Goal: Obtain resource: Obtain resource

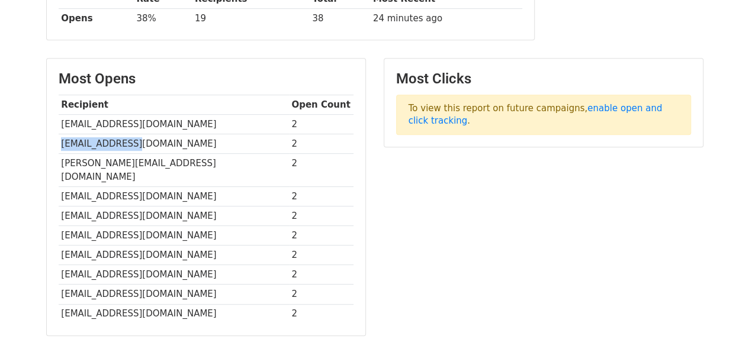
drag, startPoint x: 146, startPoint y: 137, endPoint x: 63, endPoint y: 140, distance: 82.9
click at [63, 140] on td "[EMAIL_ADDRESS][DOMAIN_NAME]" at bounding box center [174, 144] width 230 height 20
copy td "[EMAIL_ADDRESS][DOMAIN_NAME]"
drag, startPoint x: 136, startPoint y: 160, endPoint x: 59, endPoint y: 153, distance: 77.9
click at [59, 154] on td "[PERSON_NAME][EMAIL_ADDRESS][DOMAIN_NAME]" at bounding box center [174, 170] width 230 height 33
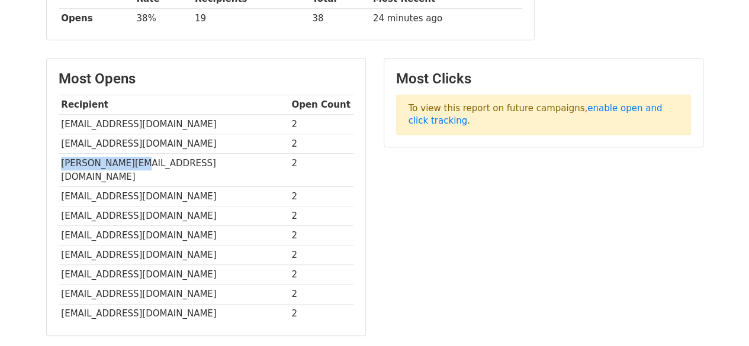
copy td "[PERSON_NAME][EMAIL_ADDRESS][DOMAIN_NAME]"
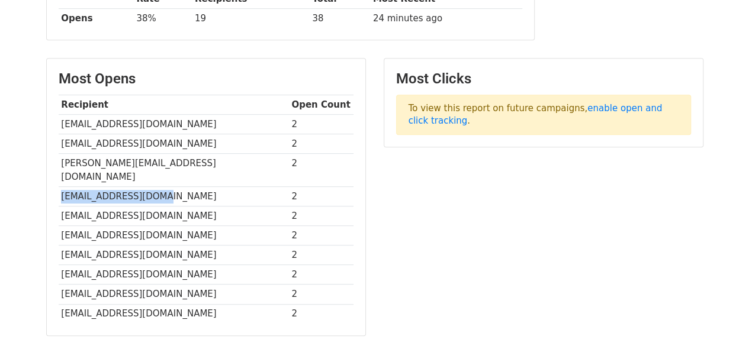
drag, startPoint x: 157, startPoint y: 176, endPoint x: 60, endPoint y: 172, distance: 97.2
click at [60, 187] on td "[EMAIL_ADDRESS][DOMAIN_NAME]" at bounding box center [174, 197] width 230 height 20
copy td "[EMAIL_ADDRESS][DOMAIN_NAME]"
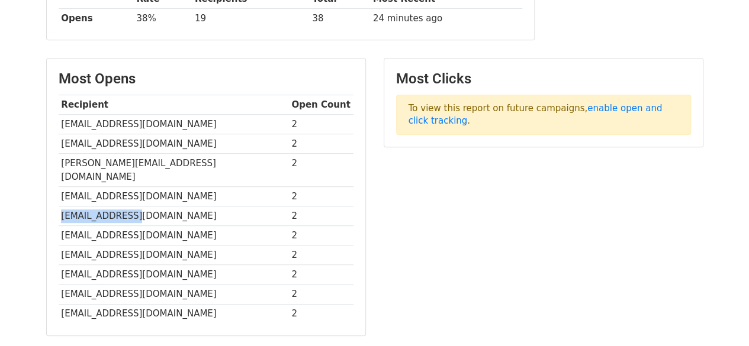
drag, startPoint x: 140, startPoint y: 196, endPoint x: 60, endPoint y: 194, distance: 79.4
click at [60, 207] on td "[EMAIL_ADDRESS][DOMAIN_NAME]" at bounding box center [174, 217] width 230 height 20
copy td "[EMAIL_ADDRESS][DOMAIN_NAME]"
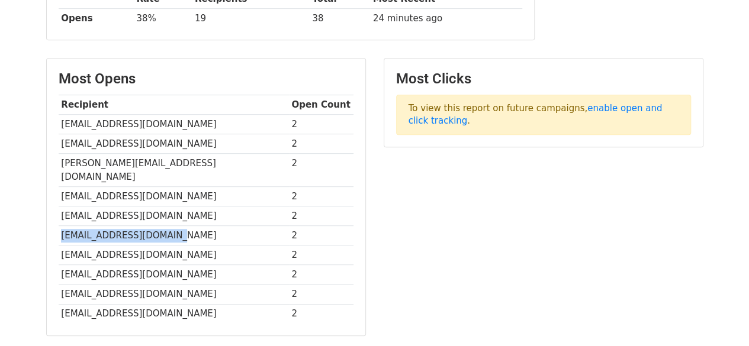
drag, startPoint x: 168, startPoint y: 216, endPoint x: 62, endPoint y: 220, distance: 106.0
click at [62, 226] on td "[EMAIL_ADDRESS][DOMAIN_NAME]" at bounding box center [174, 236] width 230 height 20
copy td "[EMAIL_ADDRESS][DOMAIN_NAME]"
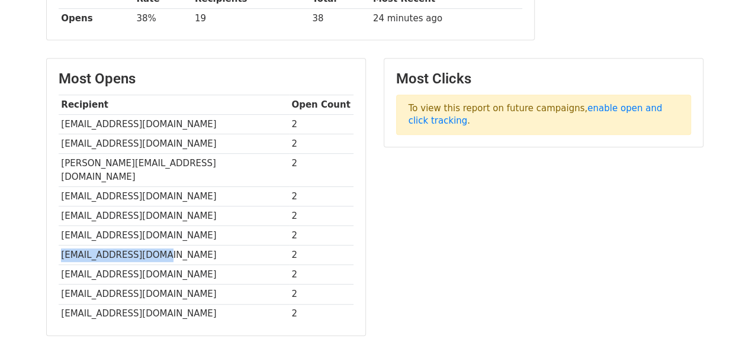
drag, startPoint x: 180, startPoint y: 233, endPoint x: 60, endPoint y: 234, distance: 119.6
click at [60, 246] on td "[EMAIL_ADDRESS][DOMAIN_NAME]" at bounding box center [174, 256] width 230 height 20
copy td "[EMAIL_ADDRESS][DOMAIN_NAME]"
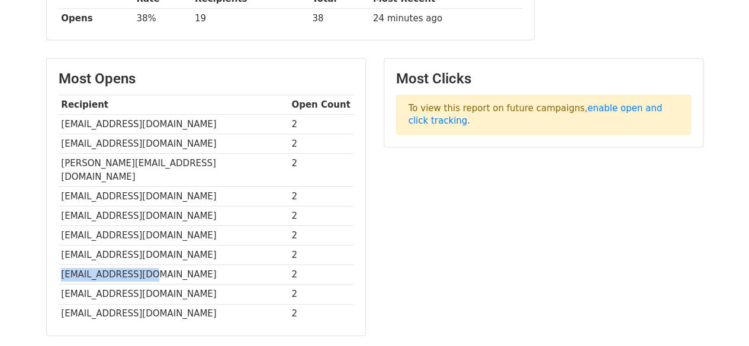
drag, startPoint x: 146, startPoint y: 258, endPoint x: 63, endPoint y: 258, distance: 82.9
click at [63, 265] on td "[EMAIL_ADDRESS][DOMAIN_NAME]" at bounding box center [174, 275] width 230 height 20
copy td "[EMAIL_ADDRESS][DOMAIN_NAME]"
